Goal: Information Seeking & Learning: Find specific page/section

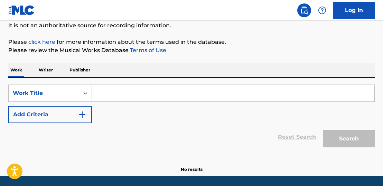
click at [134, 88] on input "Search Form" at bounding box center [233, 93] width 282 height 17
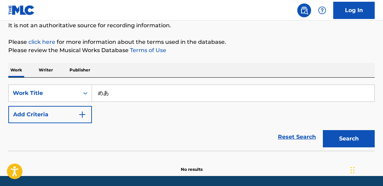
type input "め"
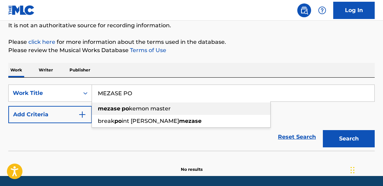
type input "MEZASE PO"
click at [131, 106] on span "kemon master" at bounding box center [150, 108] width 42 height 7
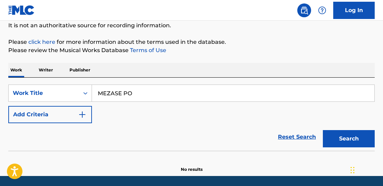
click at [332, 136] on button "Search" at bounding box center [349, 138] width 52 height 17
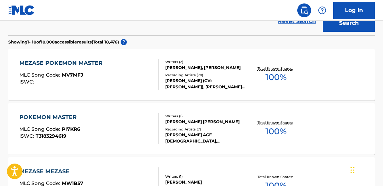
scroll to position [173, 0]
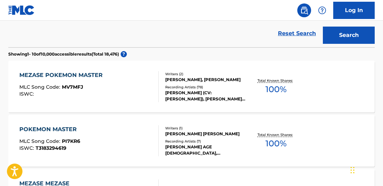
click at [75, 77] on div "MEZASE POKEMON MASTER" at bounding box center [62, 75] width 87 height 8
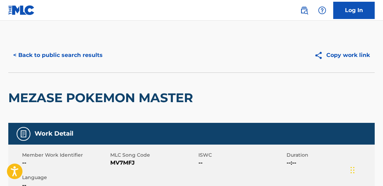
click at [88, 52] on button "< Back to public search results" at bounding box center [57, 55] width 99 height 17
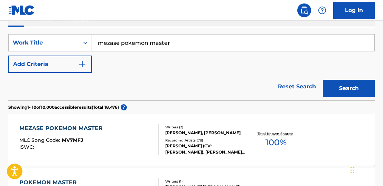
scroll to position [104, 0]
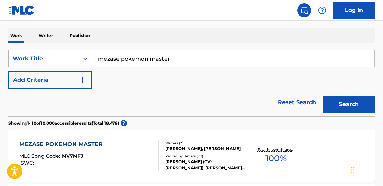
drag, startPoint x: 173, startPoint y: 56, endPoint x: 64, endPoint y: 65, distance: 109.5
click at [64, 65] on div "SearchWithCriteriaea31f991-368b-4334-b847-4a62f4699d48 Work Title mezase pokemo…" at bounding box center [191, 58] width 366 height 17
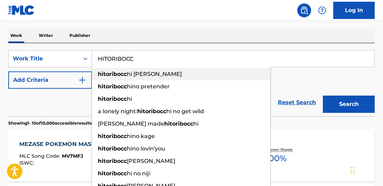
click at [115, 70] on div "hitoribocc hi [PERSON_NAME]" at bounding box center [181, 74] width 178 height 12
type input "hitoribocchi janai"
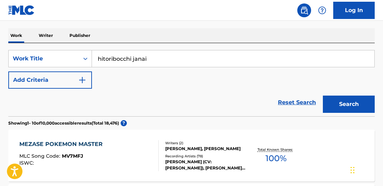
click at [335, 98] on button "Search" at bounding box center [349, 104] width 52 height 17
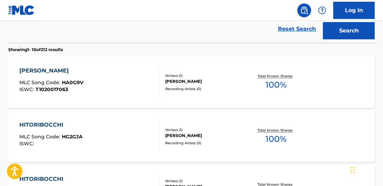
scroll to position [176, 0]
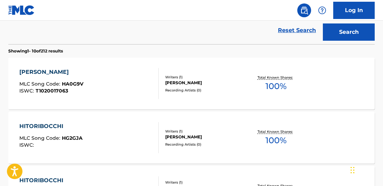
click at [63, 70] on div "[PERSON_NAME]" at bounding box center [51, 72] width 64 height 8
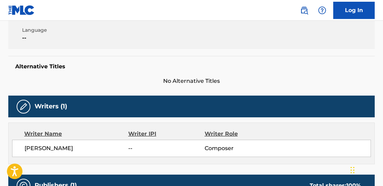
scroll to position [138, 0]
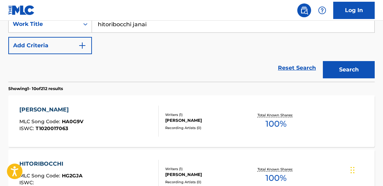
scroll to position [194, 0]
